Goal: Task Accomplishment & Management: Manage account settings

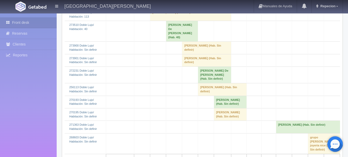
scroll to position [129, 0]
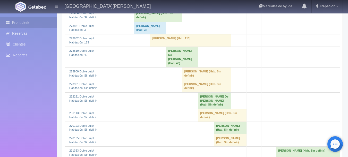
click at [194, 69] on td "[PERSON_NAME] (Hab. Sin definir)" at bounding box center [206, 73] width 49 height 12
click at [206, 68] on td "[PERSON_NAME] (Hab. Sin definir)" at bounding box center [206, 73] width 49 height 12
click at [198, 67] on td "[PERSON_NAME] (Hab. Sin definir)" at bounding box center [206, 73] width 49 height 12
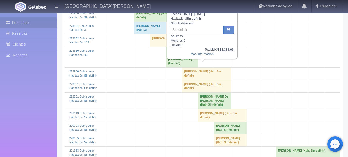
click at [198, 67] on td "[PERSON_NAME] (Hab. Sin definir)" at bounding box center [206, 73] width 49 height 12
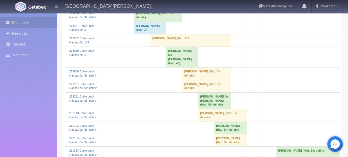
click at [197, 80] on td "[PERSON_NAME] (Hab. Sin definir)" at bounding box center [206, 86] width 49 height 12
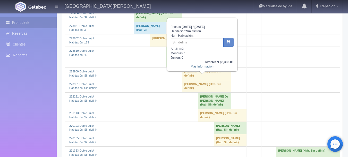
click at [199, 80] on td "[PERSON_NAME] (Hab. Sin definir)" at bounding box center [206, 86] width 49 height 12
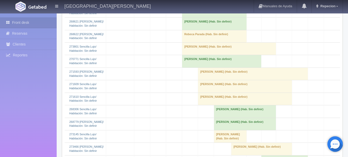
scroll to position [593, 0]
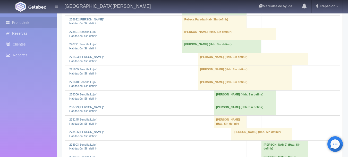
click at [193, 15] on td "[PERSON_NAME] (Hab. Sin definir)" at bounding box center [214, 9] width 64 height 12
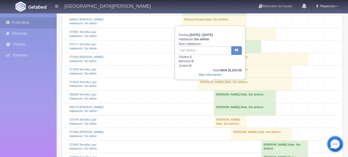
click at [193, 15] on td "[PERSON_NAME] (Hab. Sin definir)" at bounding box center [214, 9] width 64 height 12
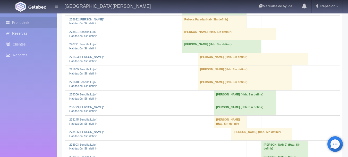
click at [197, 28] on td "Rebeca Parada (Hab. Sin definir)" at bounding box center [214, 21] width 64 height 12
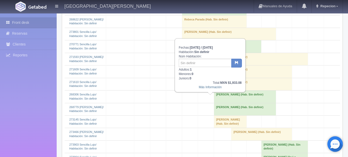
click at [197, 28] on td "Rebeca Parada (Hab. Sin definir)" at bounding box center [214, 21] width 64 height 12
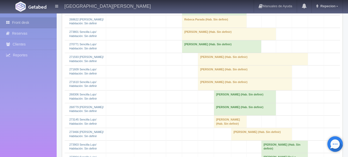
click at [190, 40] on td "[PERSON_NAME] (Hab. Sin definir)" at bounding box center [229, 34] width 94 height 12
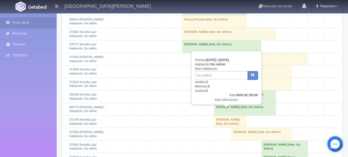
click at [191, 40] on td "[PERSON_NAME] (Hab. Sin definir)" at bounding box center [229, 34] width 94 height 12
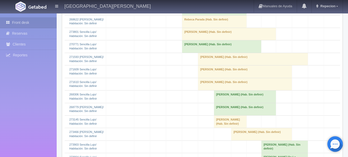
click at [191, 53] on td "[PERSON_NAME] (Hab. Sin definir)" at bounding box center [221, 46] width 79 height 12
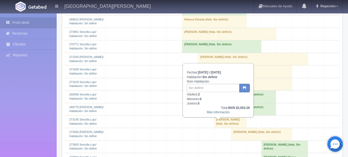
click at [196, 53] on td "[PERSON_NAME] (Hab. Sin definir)" at bounding box center [221, 46] width 79 height 12
